Goal: Information Seeking & Learning: Learn about a topic

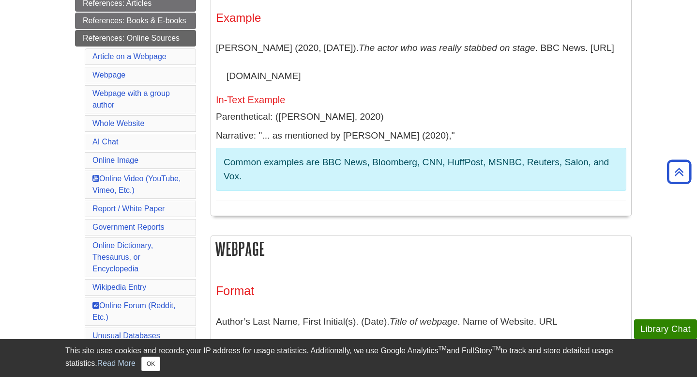
scroll to position [290, 0]
click at [175, 36] on link "References: Online Sources" at bounding box center [135, 37] width 121 height 16
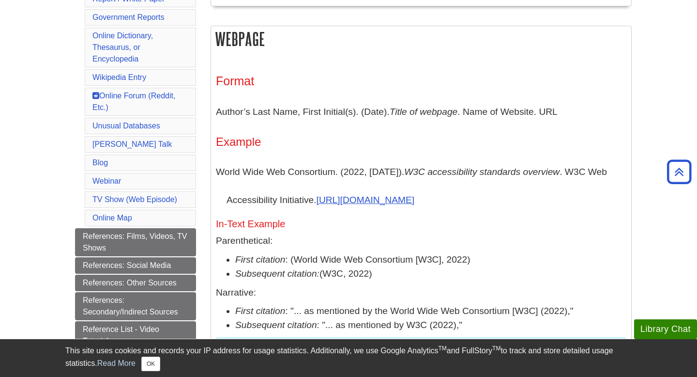
scroll to position [500, 0]
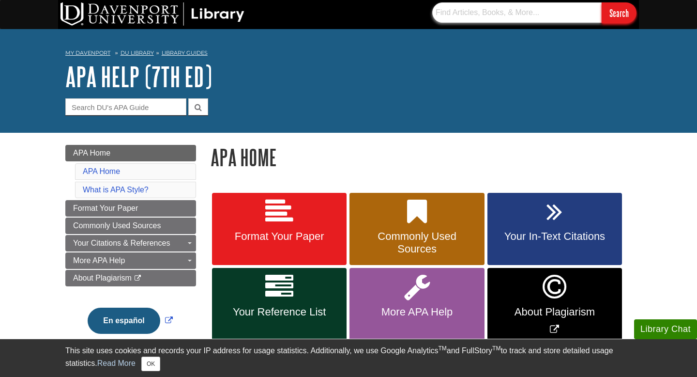
click at [471, 12] on input "text" at bounding box center [516, 12] width 169 height 20
type input "ACES 100"
click at [602, 2] on input "Search" at bounding box center [619, 12] width 35 height 21
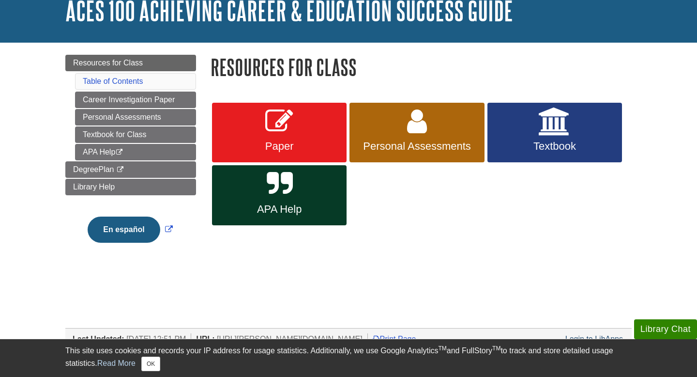
scroll to position [67, 0]
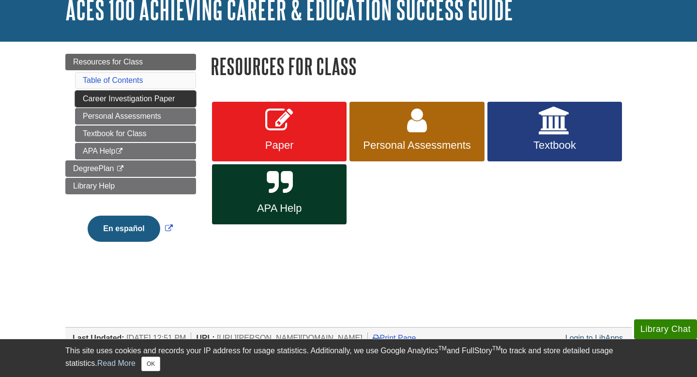
click at [180, 98] on link "Career Investigation Paper" at bounding box center [135, 99] width 121 height 16
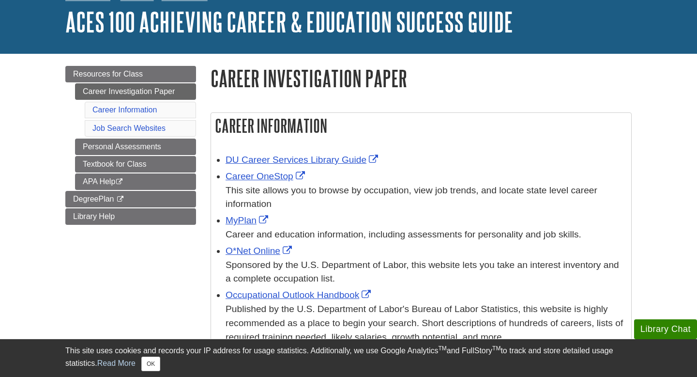
scroll to position [58, 0]
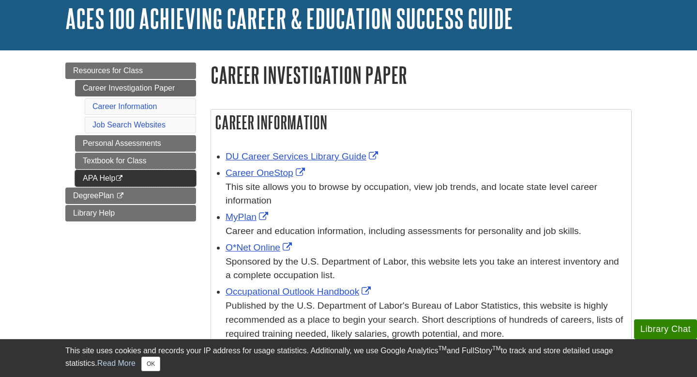
click at [163, 180] on link "APA Help This link opens in a new window" at bounding box center [135, 178] width 121 height 16
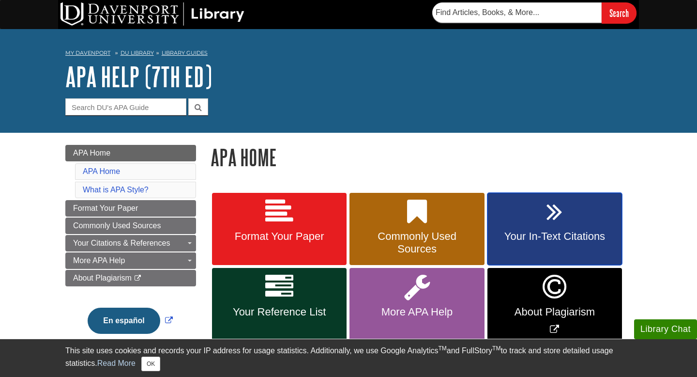
click at [564, 218] on link "Your In-Text Citations" at bounding box center [554, 229] width 135 height 73
